Goal: Check status: Check status

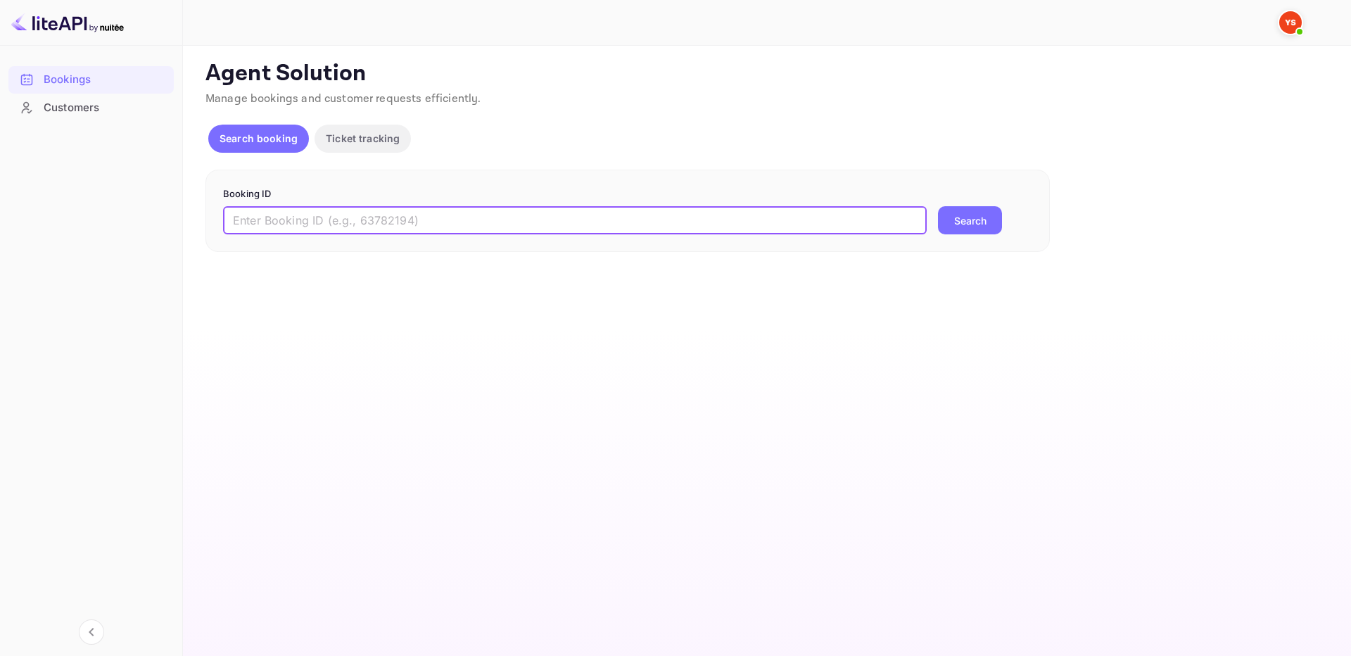
click at [883, 222] on input "text" at bounding box center [575, 220] width 704 height 28
paste input "9907931"
type input "9907931"
click at [994, 219] on button "Search" at bounding box center [970, 220] width 64 height 28
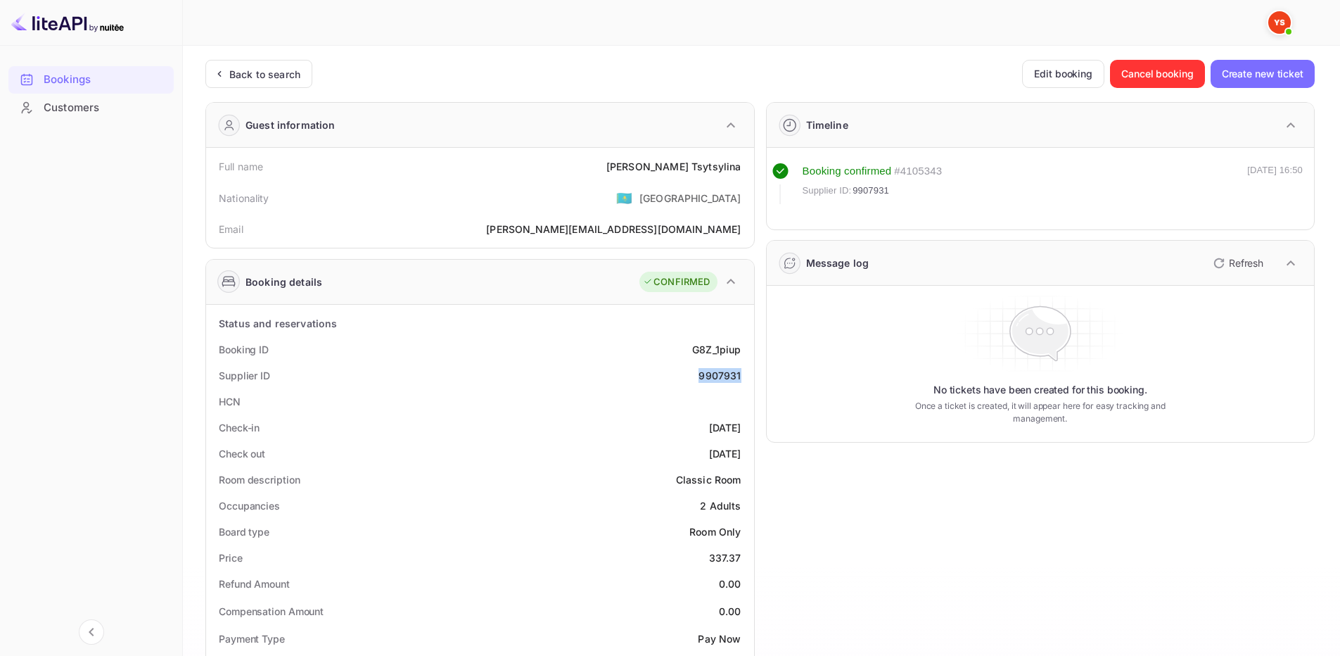
drag, startPoint x: 692, startPoint y: 375, endPoint x: 749, endPoint y: 378, distance: 57.8
copy div "9907931"
drag, startPoint x: 668, startPoint y: 166, endPoint x: 748, endPoint y: 169, distance: 80.2
click at [748, 169] on div "Full name Olga Tsytsylina" at bounding box center [480, 166] width 537 height 26
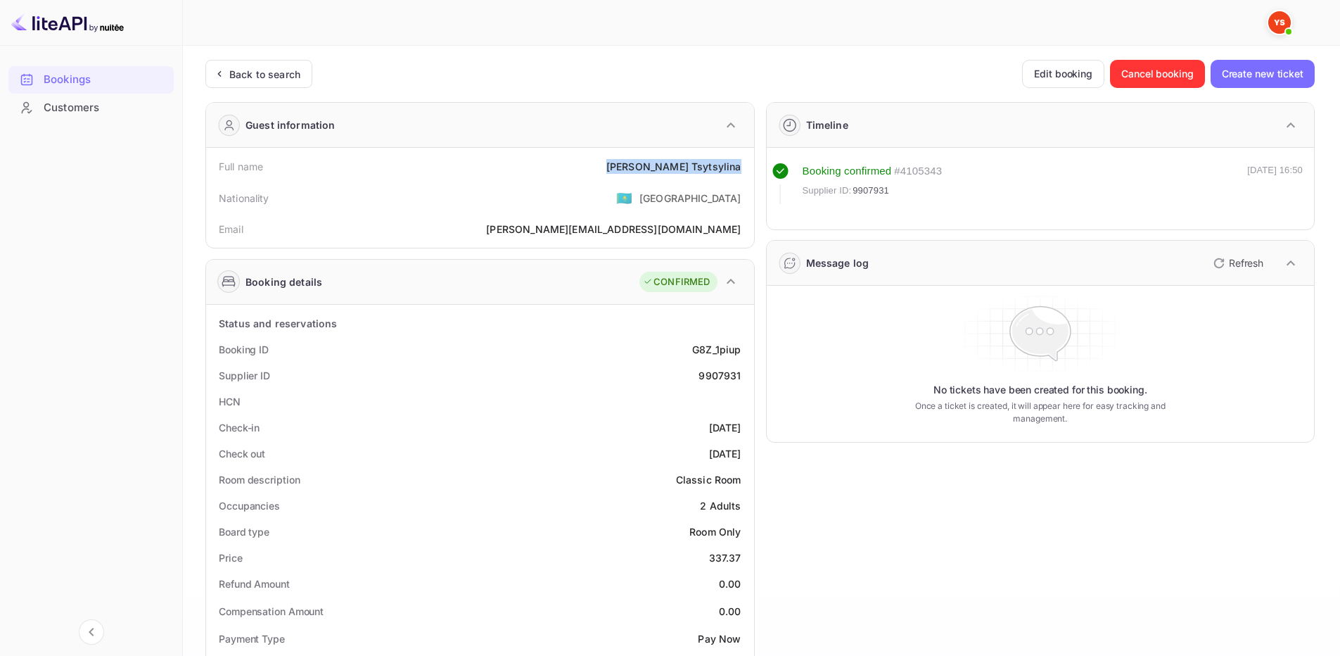
copy div "Olga Tsytsylina"
drag, startPoint x: 706, startPoint y: 557, endPoint x: 743, endPoint y: 554, distance: 37.5
click at [743, 554] on div "Price 337.37" at bounding box center [480, 558] width 537 height 26
copy div "337.37"
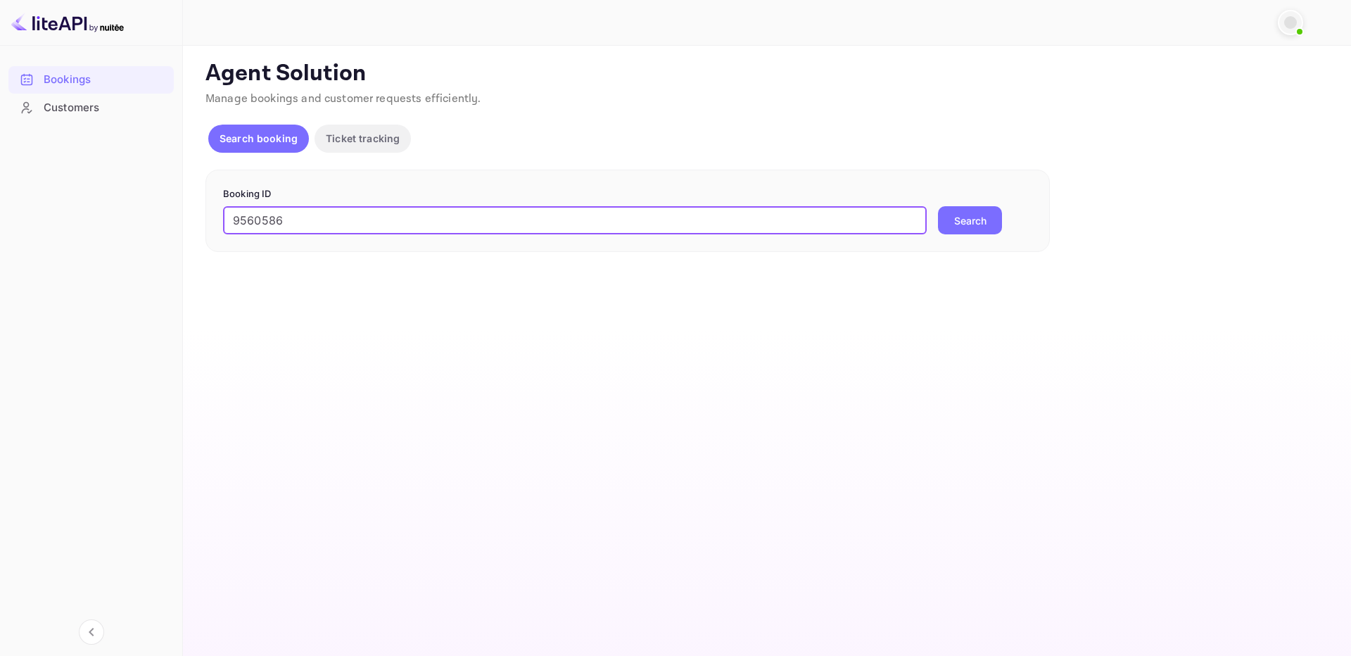
type input "9560586"
click at [975, 215] on button "Search" at bounding box center [970, 220] width 64 height 28
